Goal: Task Accomplishment & Management: Manage account settings

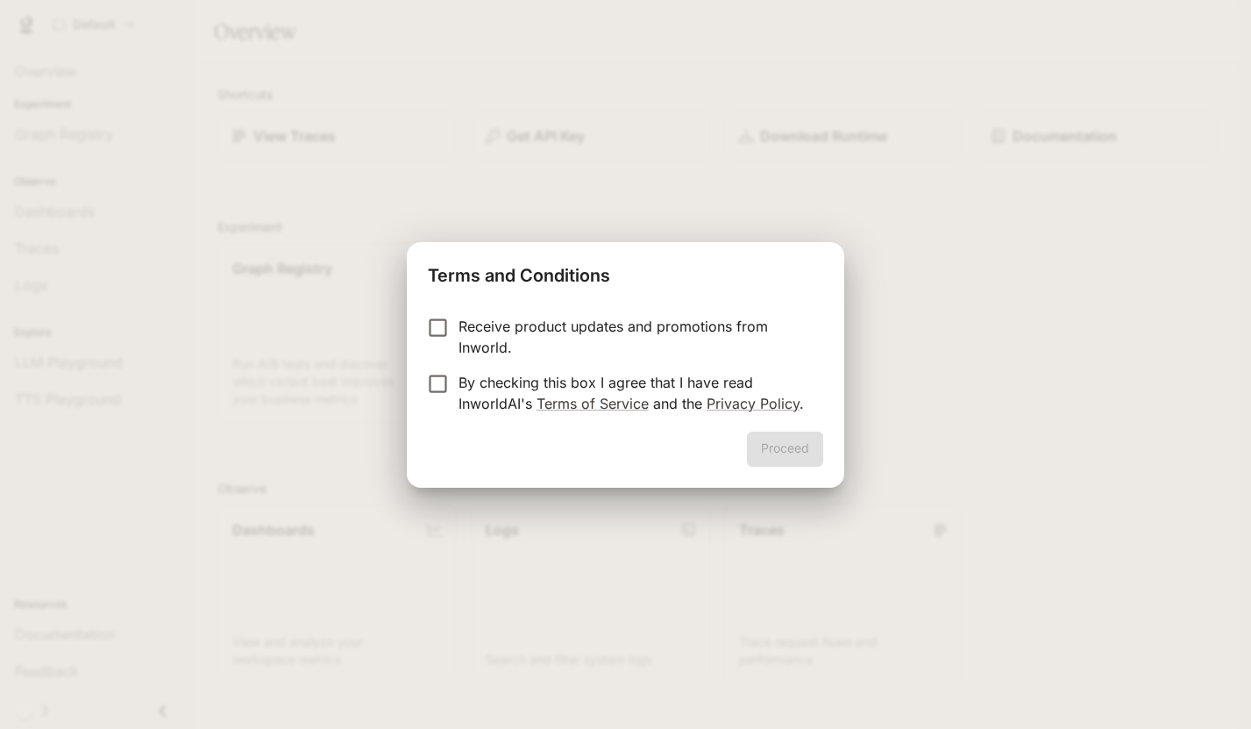
click at [598, 321] on p "Receive product updates and promotions from Inworld." at bounding box center [634, 337] width 351 height 42
click at [533, 385] on p "By checking this box I agree that I have read InworldAI's Terms of Service and …" at bounding box center [634, 393] width 351 height 42
click at [800, 450] on button "Proceed" at bounding box center [785, 448] width 76 height 35
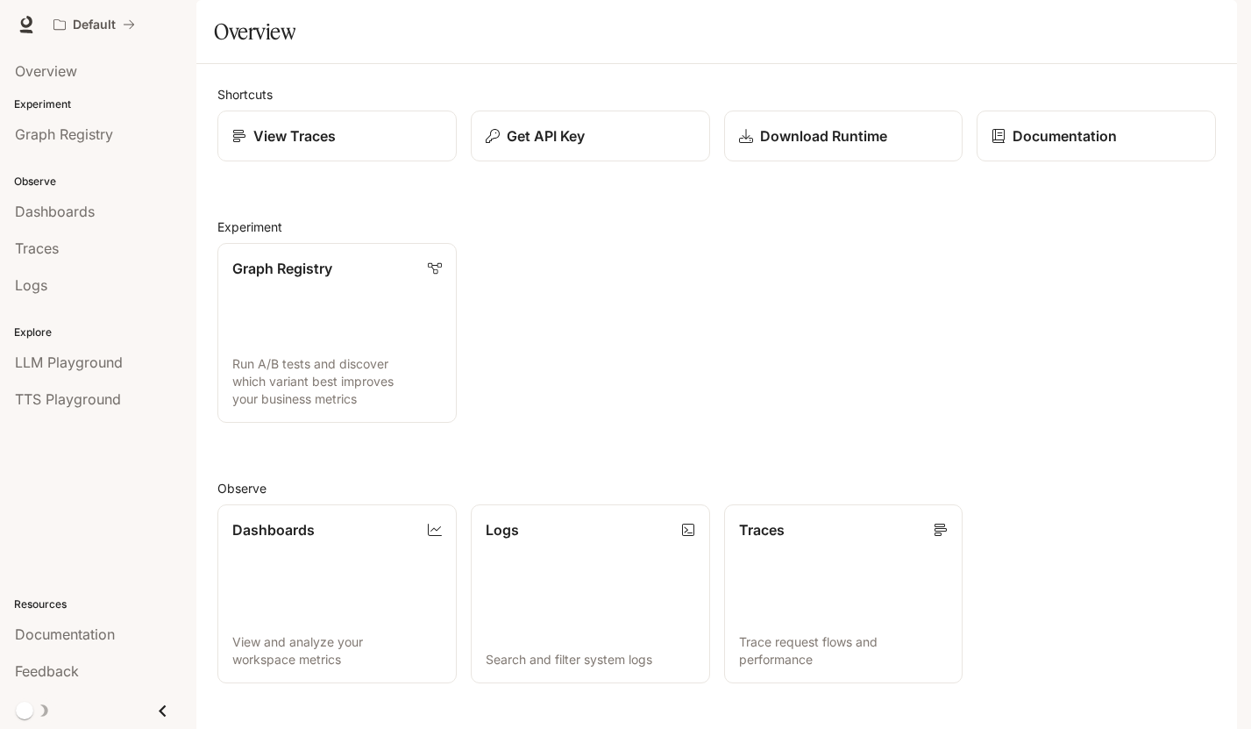
click at [1210, 27] on img "button" at bounding box center [1212, 24] width 25 height 25
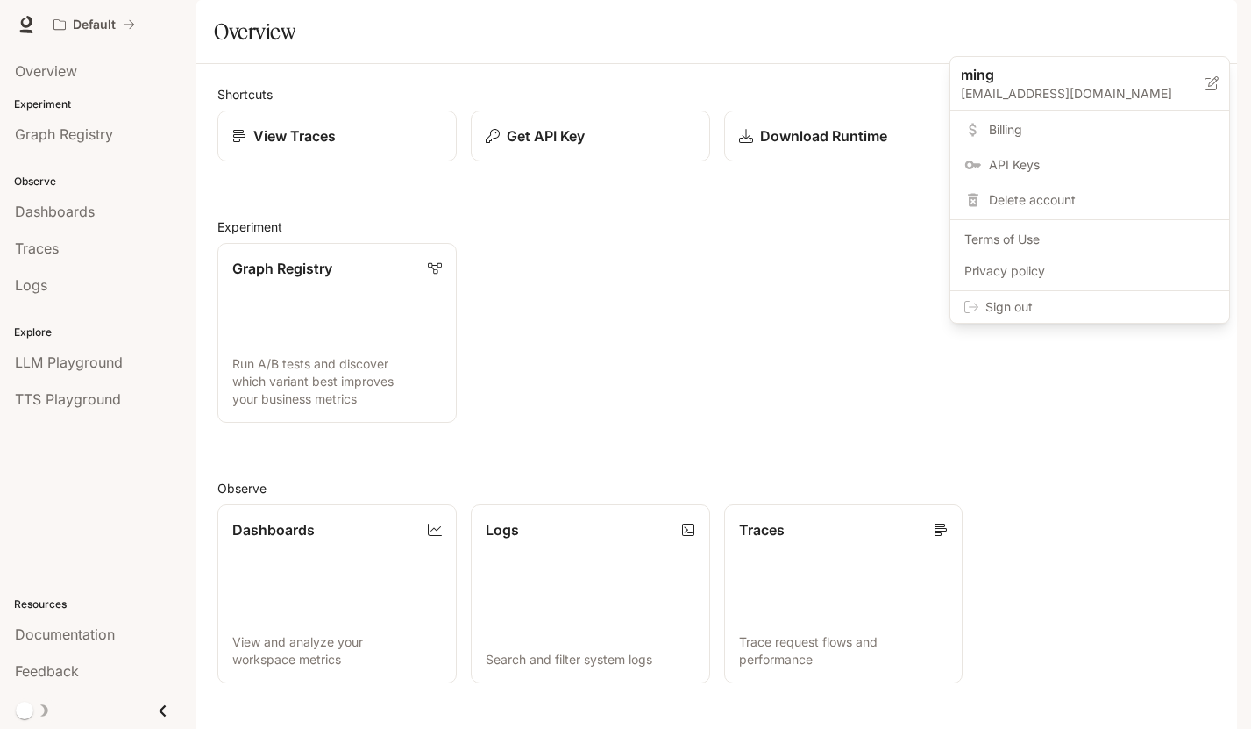
click at [1086, 158] on span "API Keys" at bounding box center [1102, 165] width 226 height 18
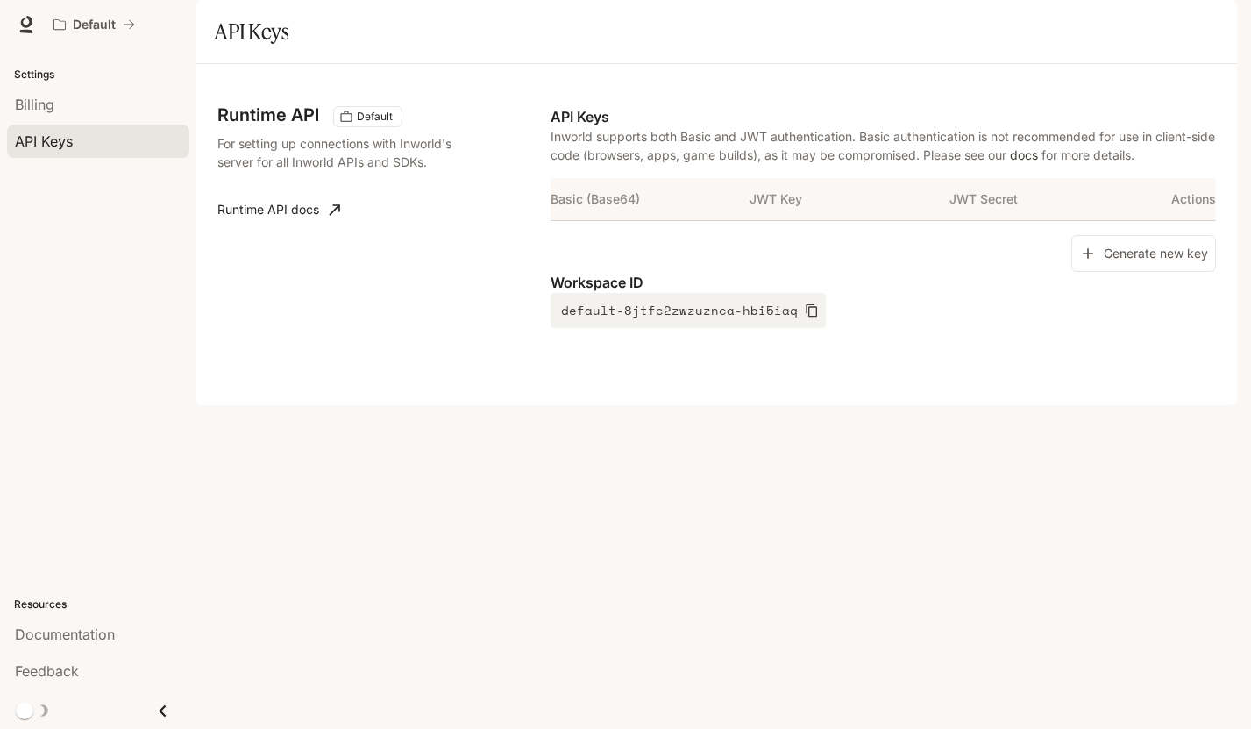
click at [1208, 28] on img "button" at bounding box center [1212, 24] width 25 height 25
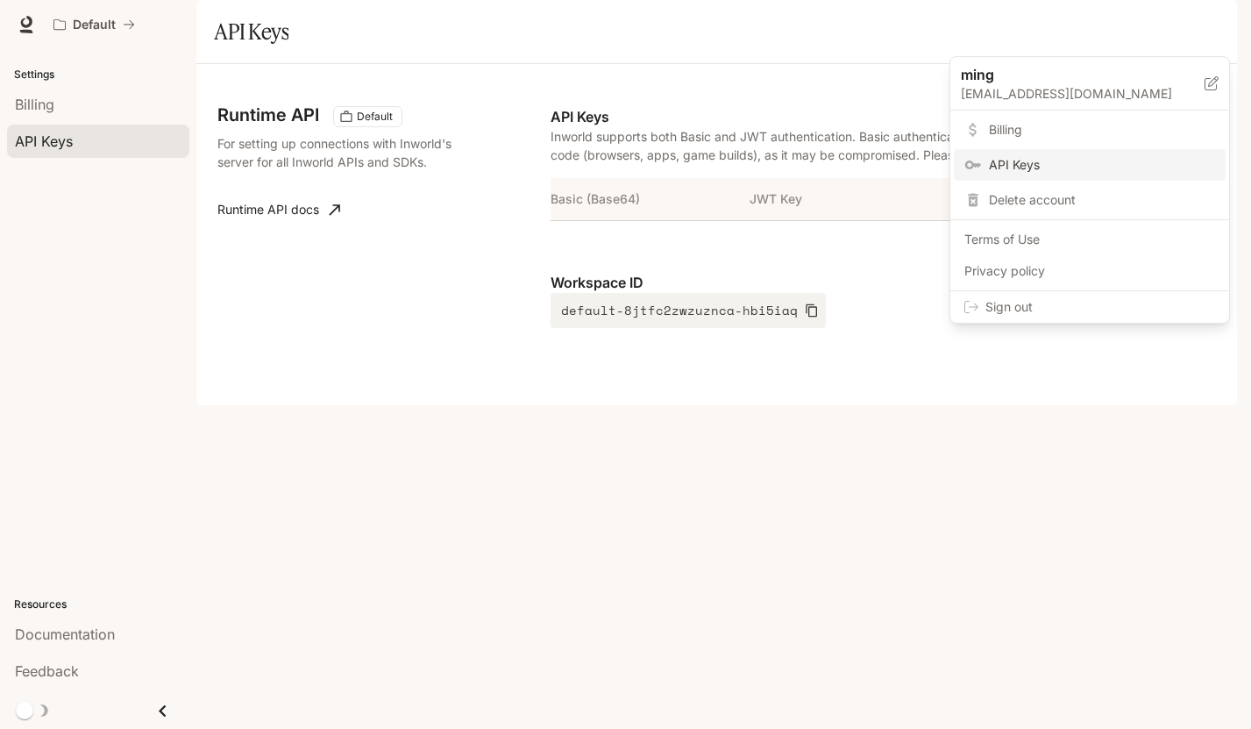
click at [1063, 124] on span "Billing" at bounding box center [1102, 130] width 226 height 18
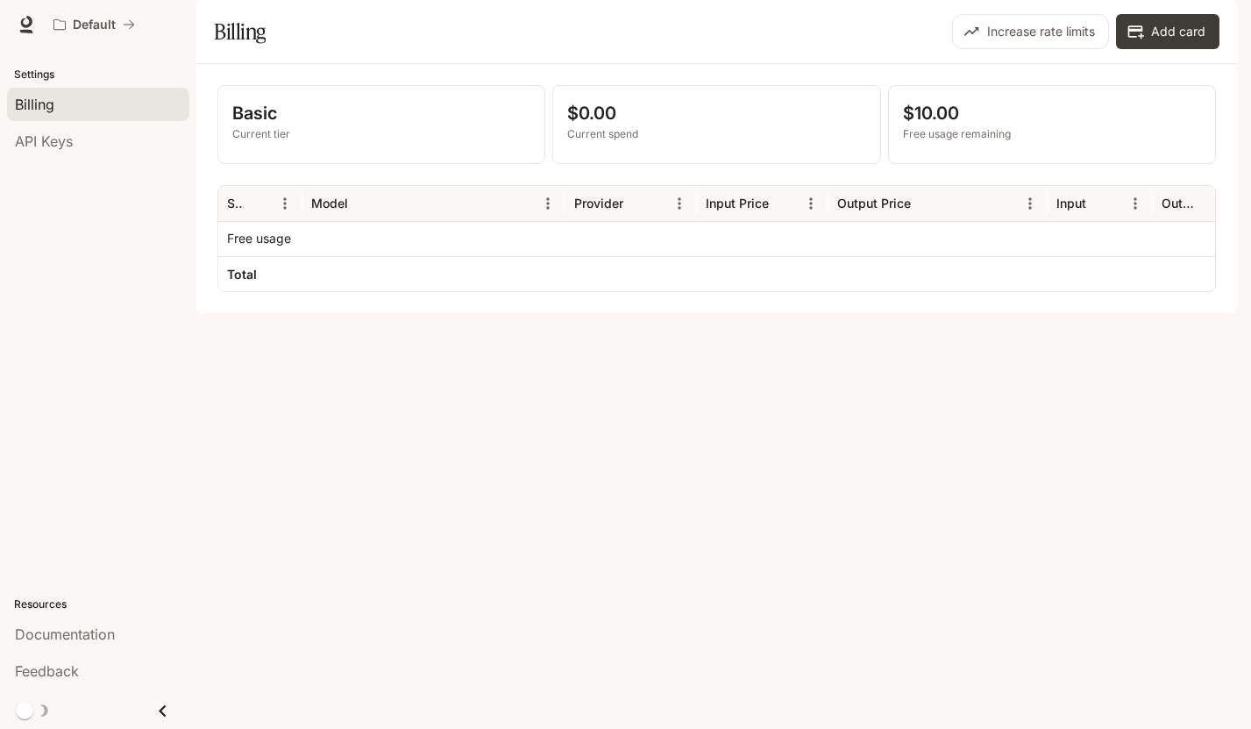
click at [992, 142] on p "Free usage remaining" at bounding box center [1052, 134] width 298 height 16
click at [881, 313] on div "Basic Current tier $0.00 Current spend $10.00 Free usage remaining Service Mode…" at bounding box center [716, 188] width 1041 height 249
